Goal: Task Accomplishment & Management: Manage account settings

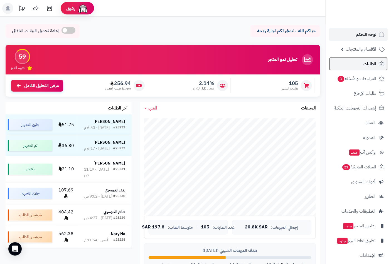
click at [369, 62] on span "الطلبات" at bounding box center [370, 64] width 13 height 8
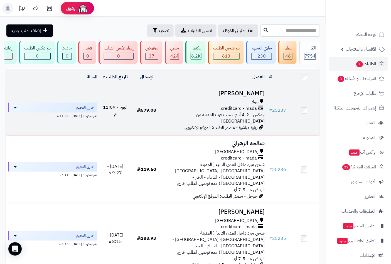
click at [244, 104] on div "تبوك" at bounding box center [215, 102] width 100 height 6
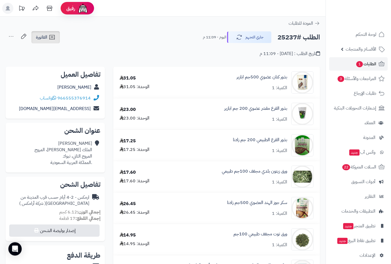
click at [39, 36] on span "الفاتورة" at bounding box center [41, 37] width 11 height 7
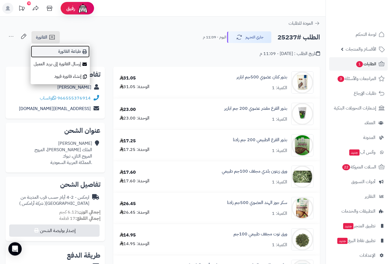
click at [74, 52] on link "طباعة الفاتورة" at bounding box center [60, 51] width 59 height 13
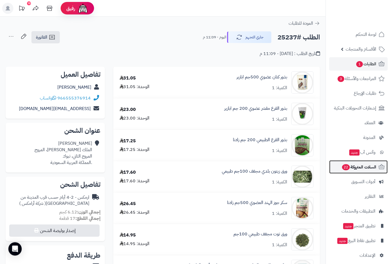
click at [364, 170] on span "السلات المتروكة 22" at bounding box center [359, 167] width 35 height 8
